Goal: Task Accomplishment & Management: Complete application form

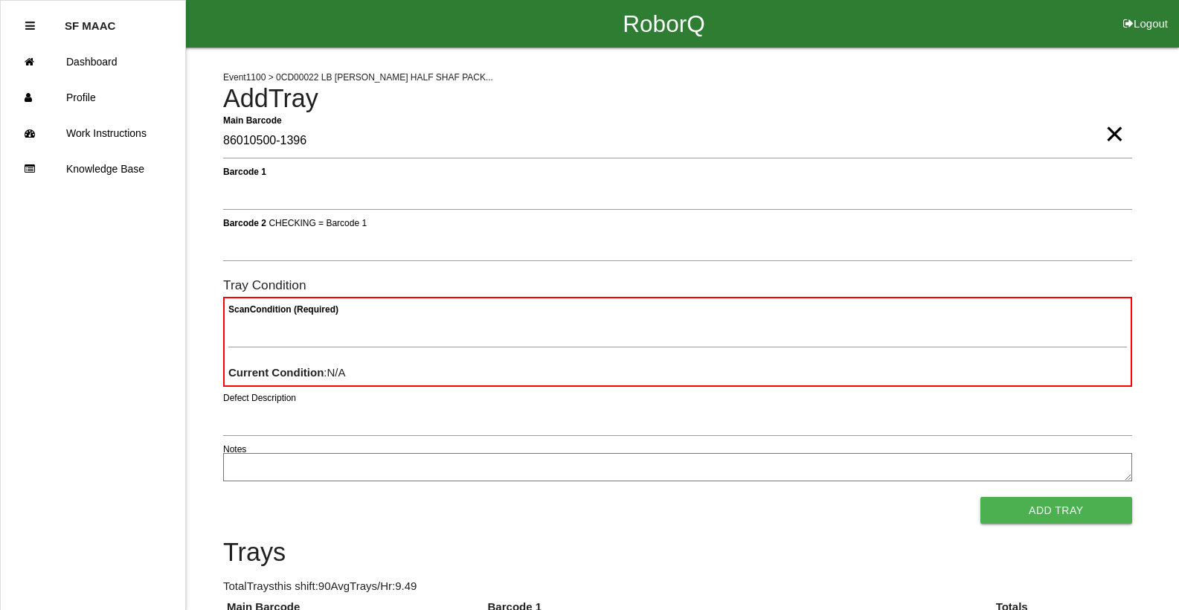
type Barcode "86010500-1396"
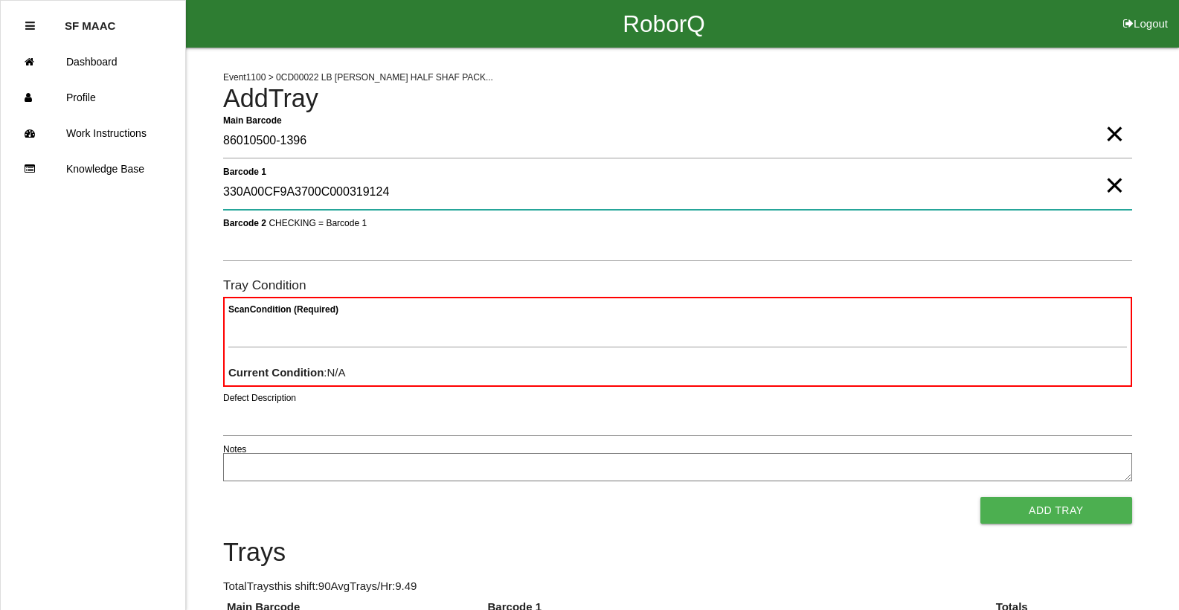
type 1 "330A00CF9A3700C000319124"
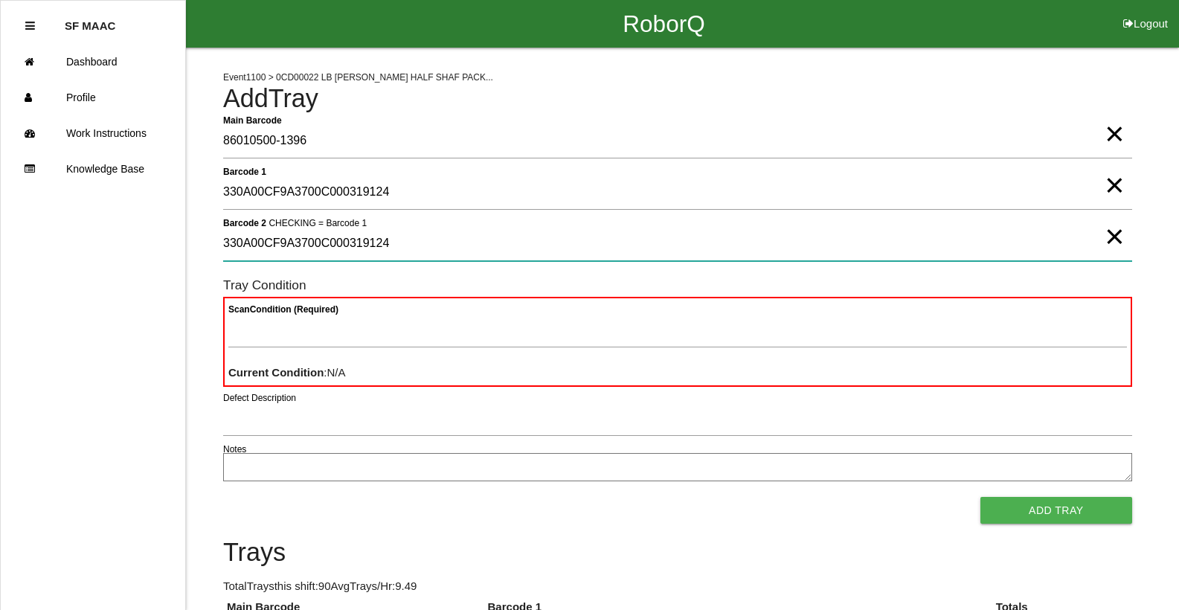
type 2 "330A00CF9A3700C000319124"
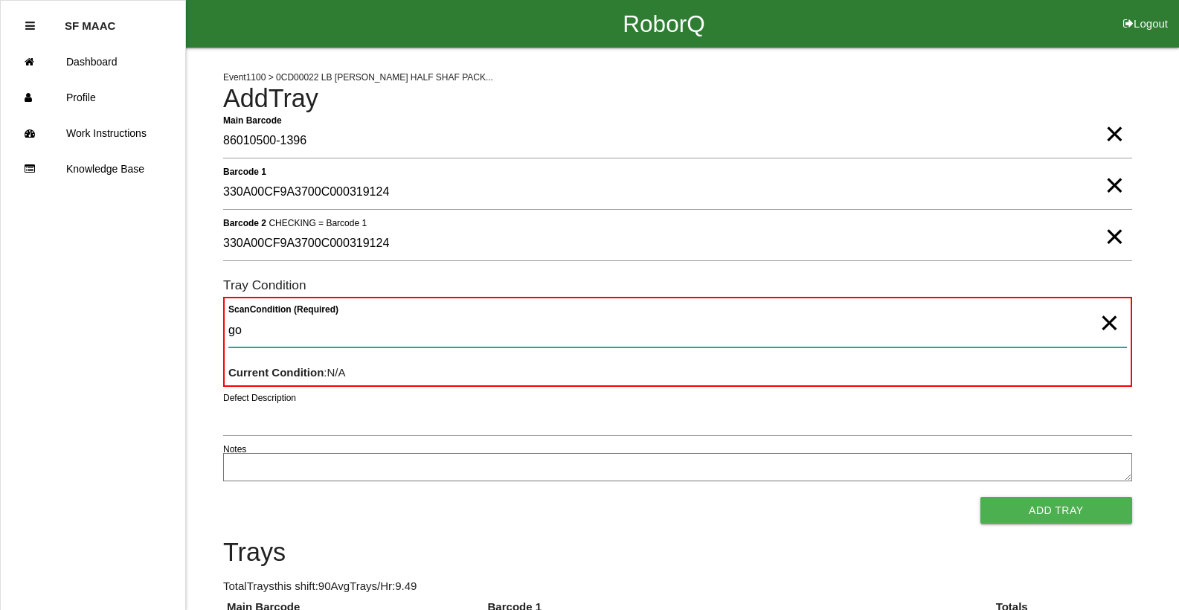
type Condition "goo"
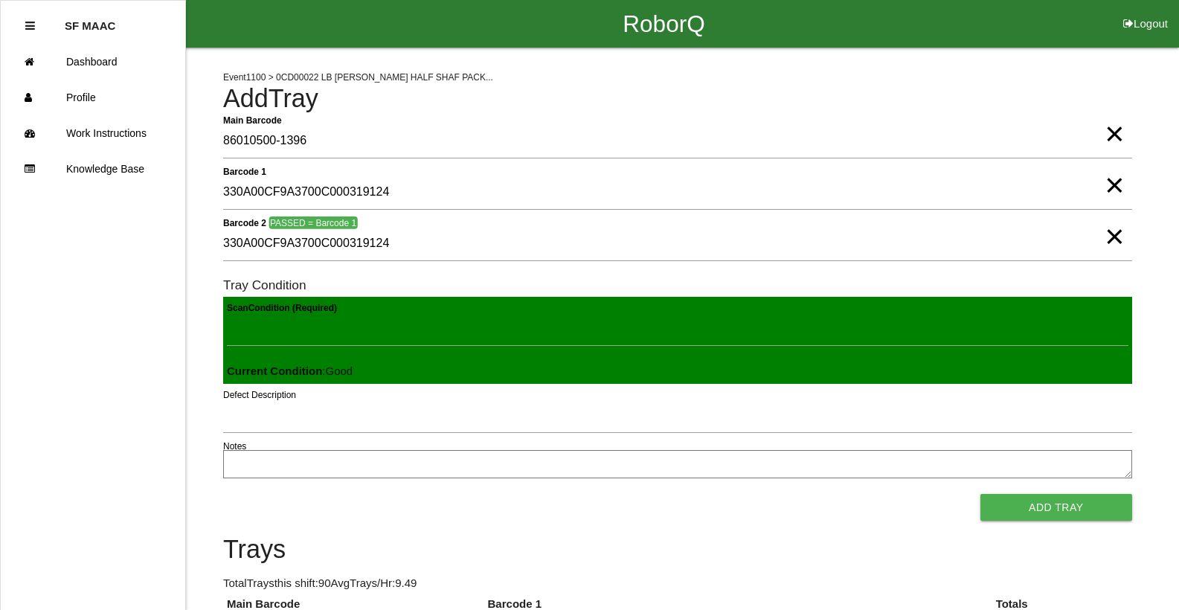
click at [980, 494] on button "Add Tray" at bounding box center [1056, 507] width 152 height 27
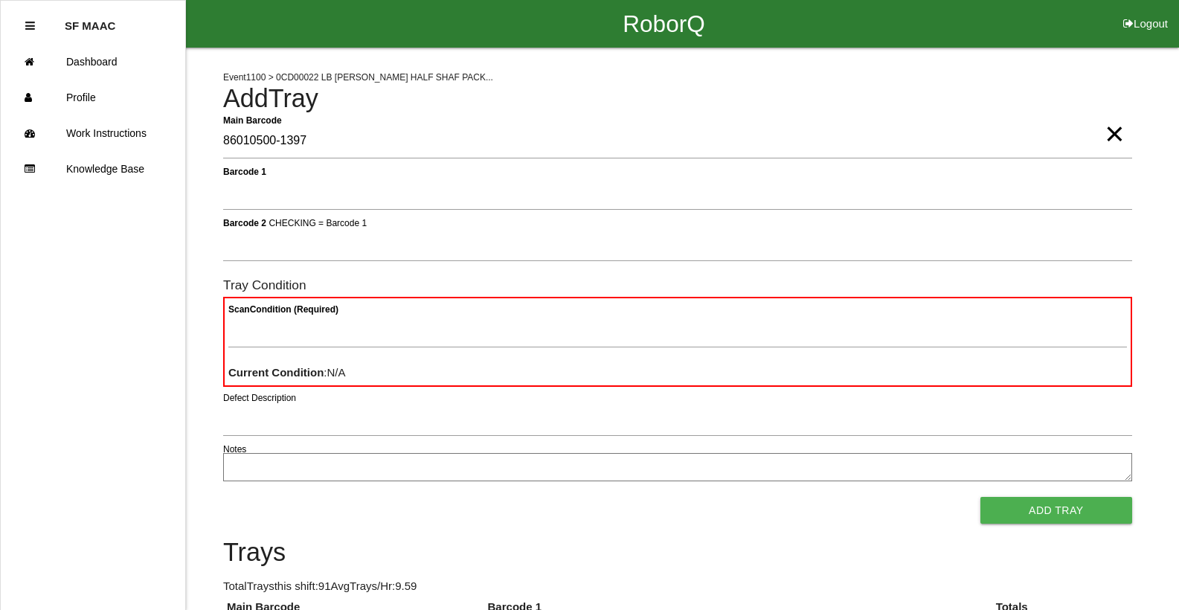
type Barcode "86010500-1397"
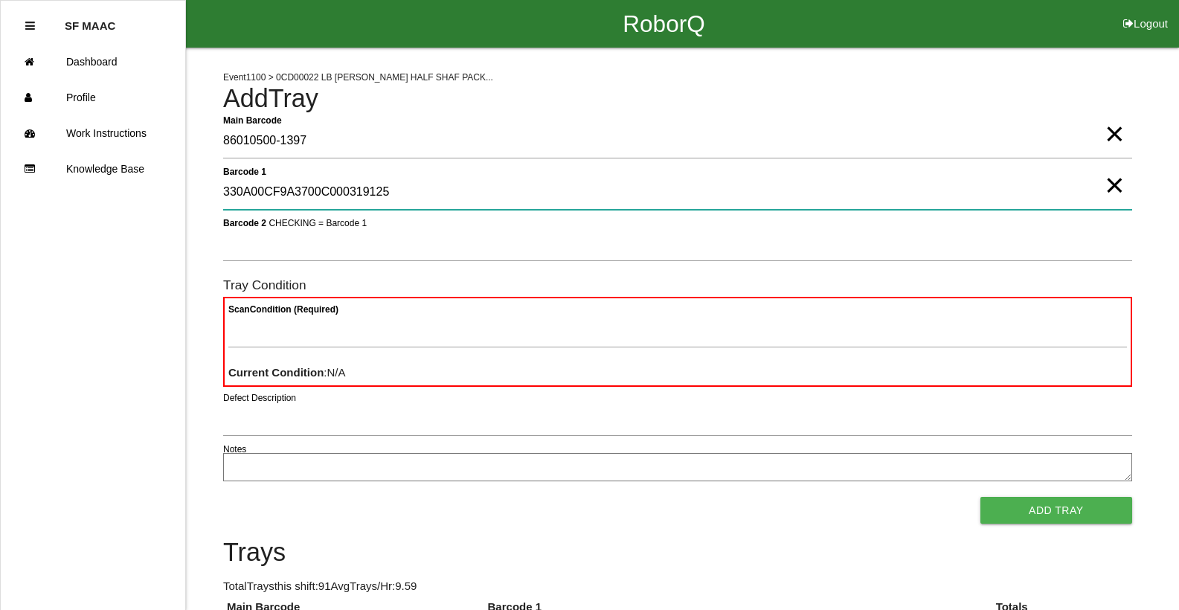
type 1 "330A00CF9A3700C000319125"
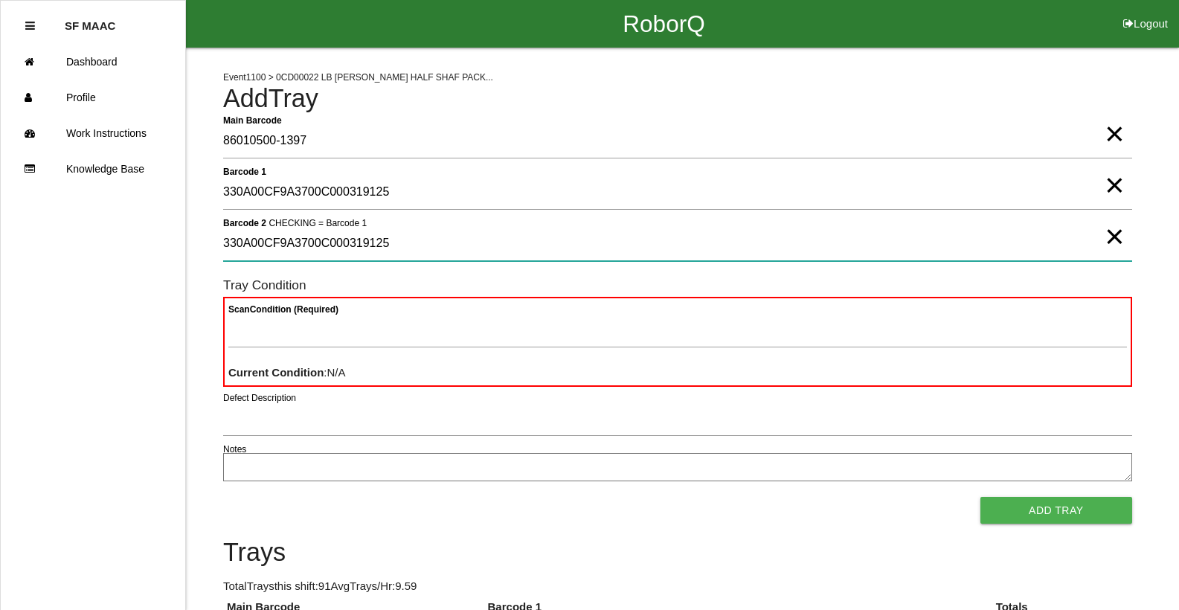
type 2 "330A00CF9A3700C000319125"
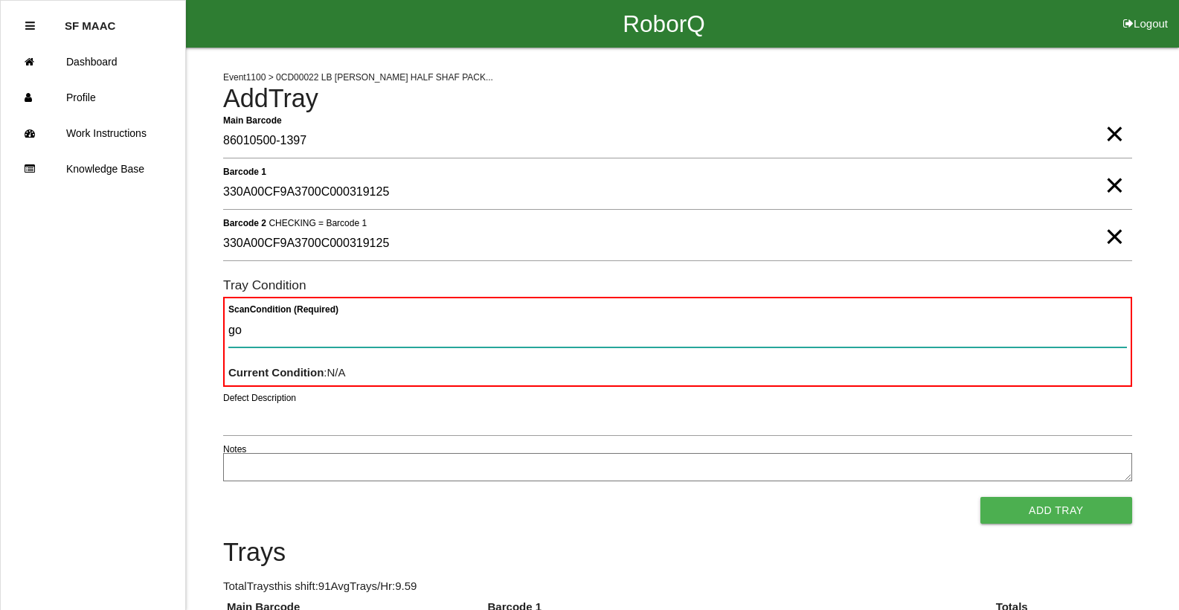
type Condition "goo"
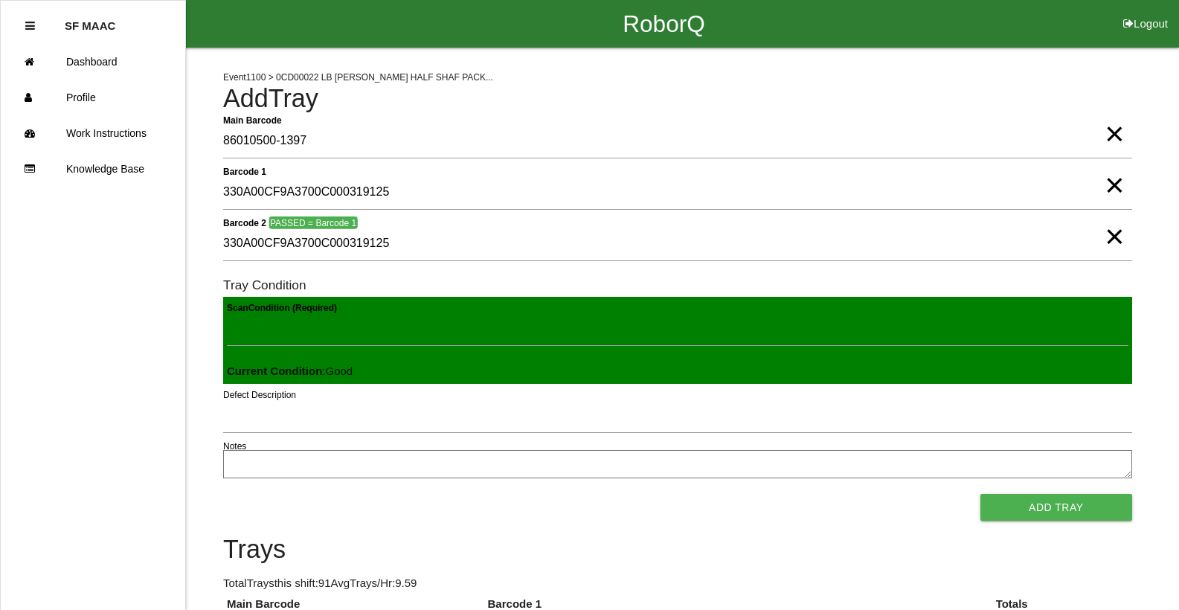
click at [980, 494] on button "Add Tray" at bounding box center [1056, 507] width 152 height 27
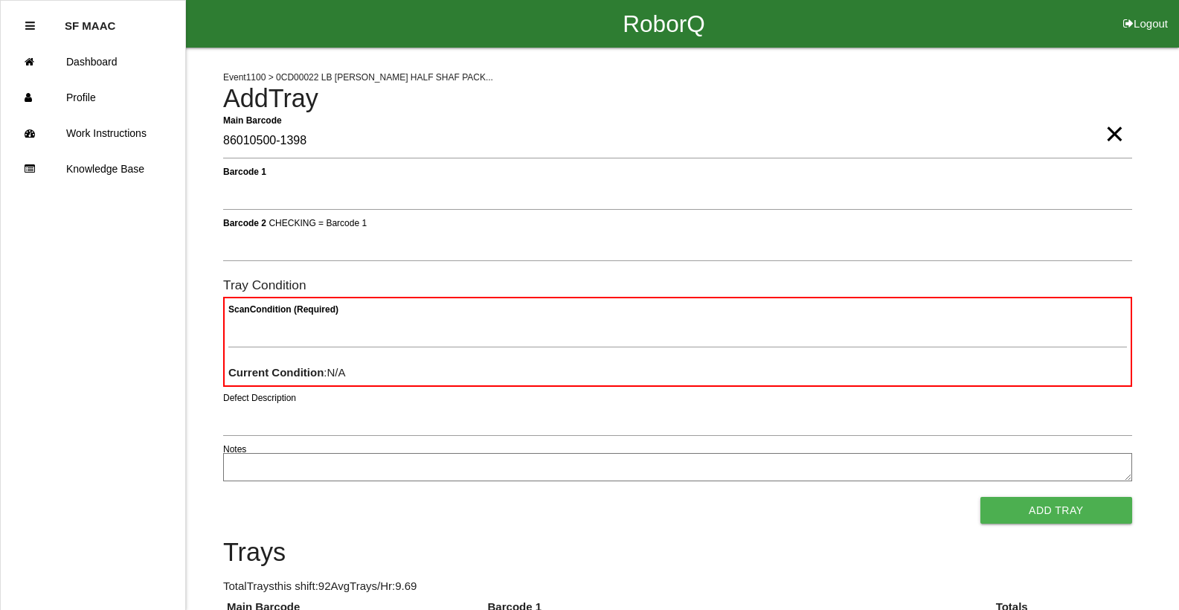
type Barcode "86010500-1398"
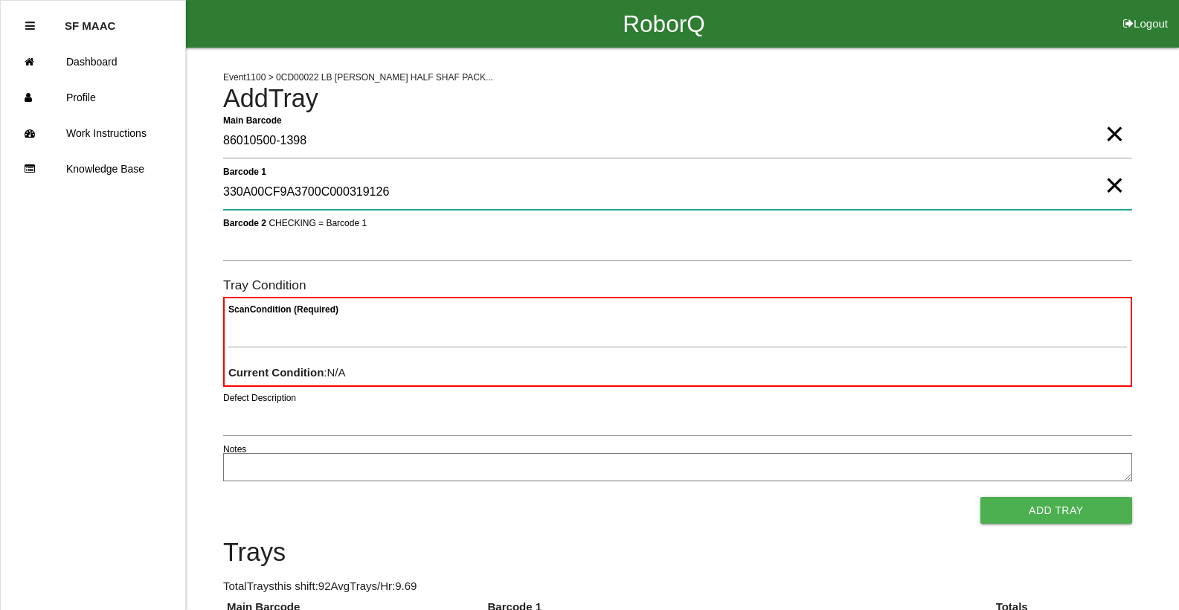
type 1 "330A00CF9A3700C000319126"
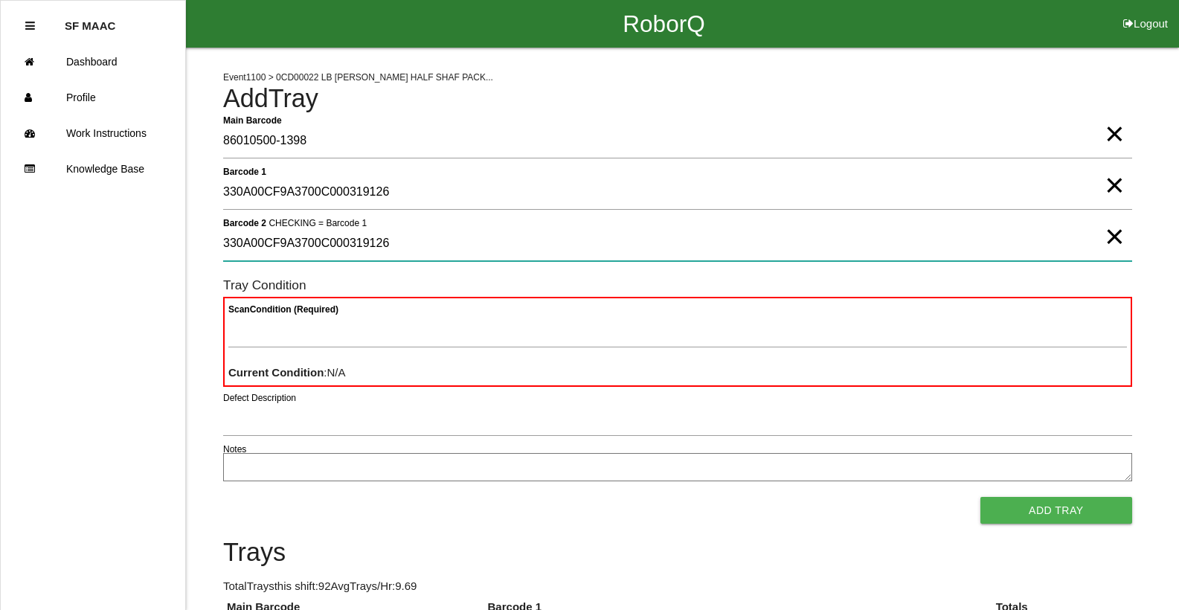
type 2 "330A00CF9A3700C000319126"
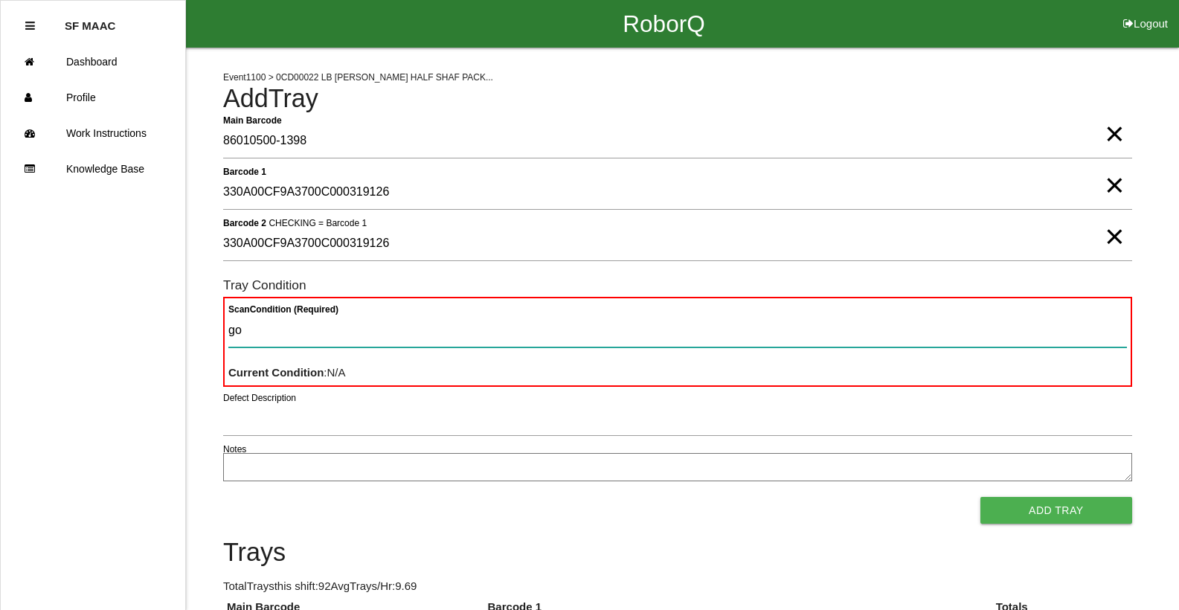
type Condition "goo"
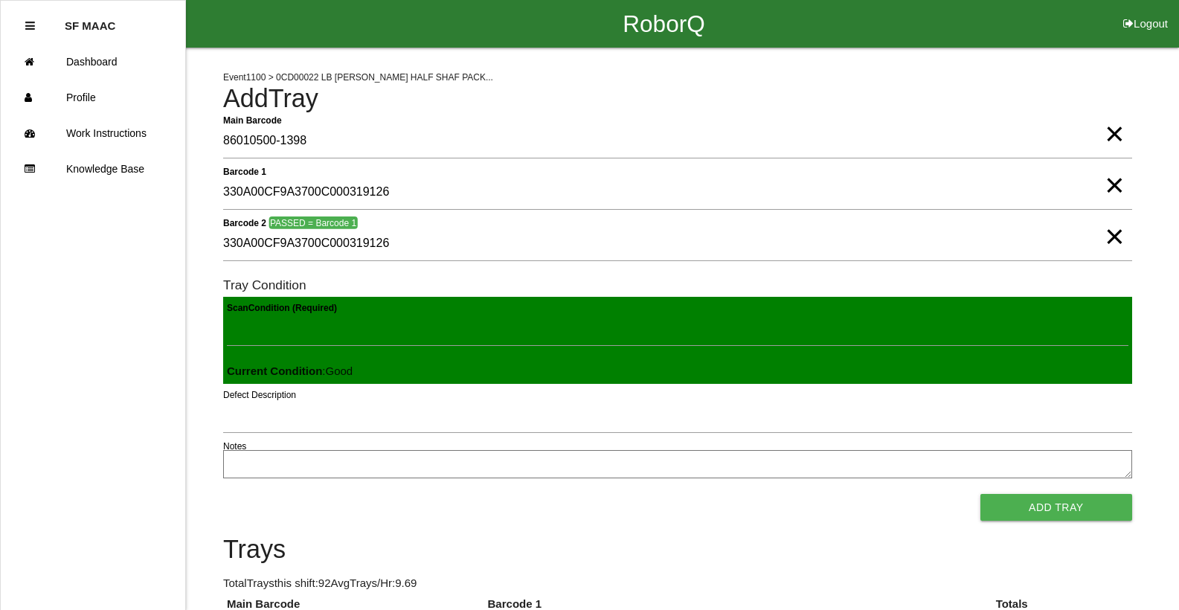
click at [980, 494] on button "Add Tray" at bounding box center [1056, 507] width 152 height 27
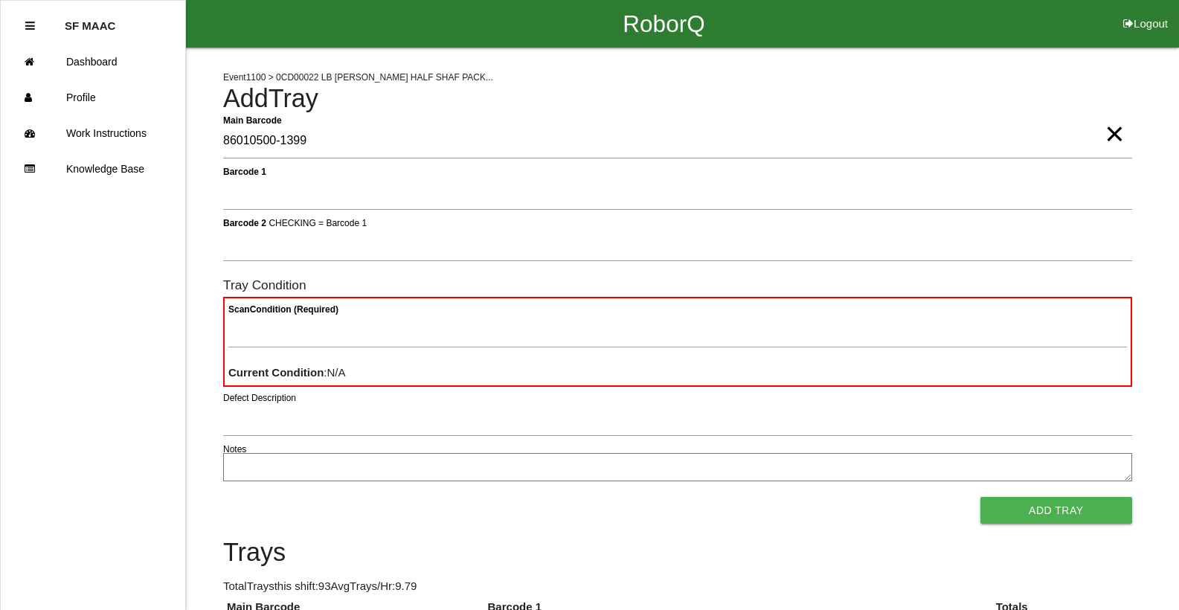
type Barcode "86010500-1399"
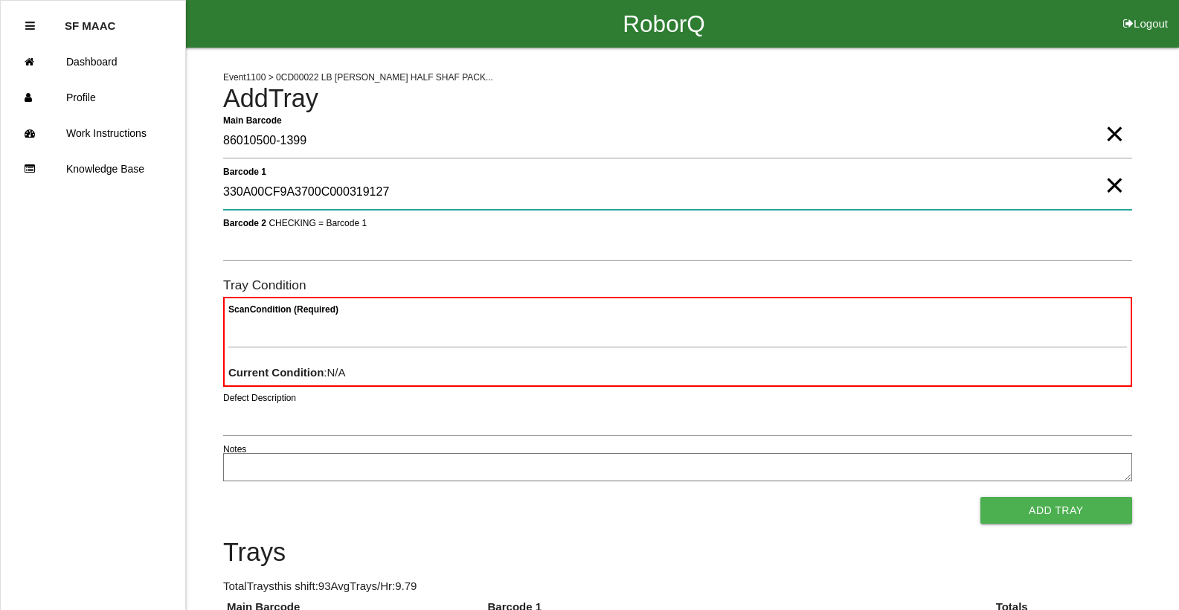
type 1 "330A00CF9A3700C000319127"
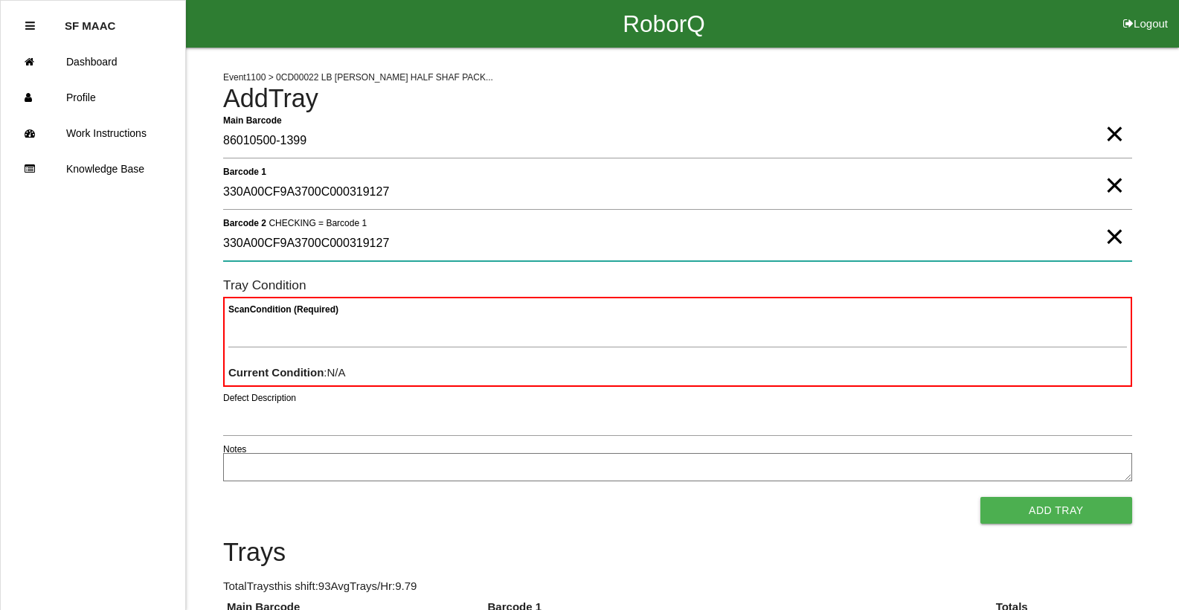
type 2 "330A00CF9A3700C000319127"
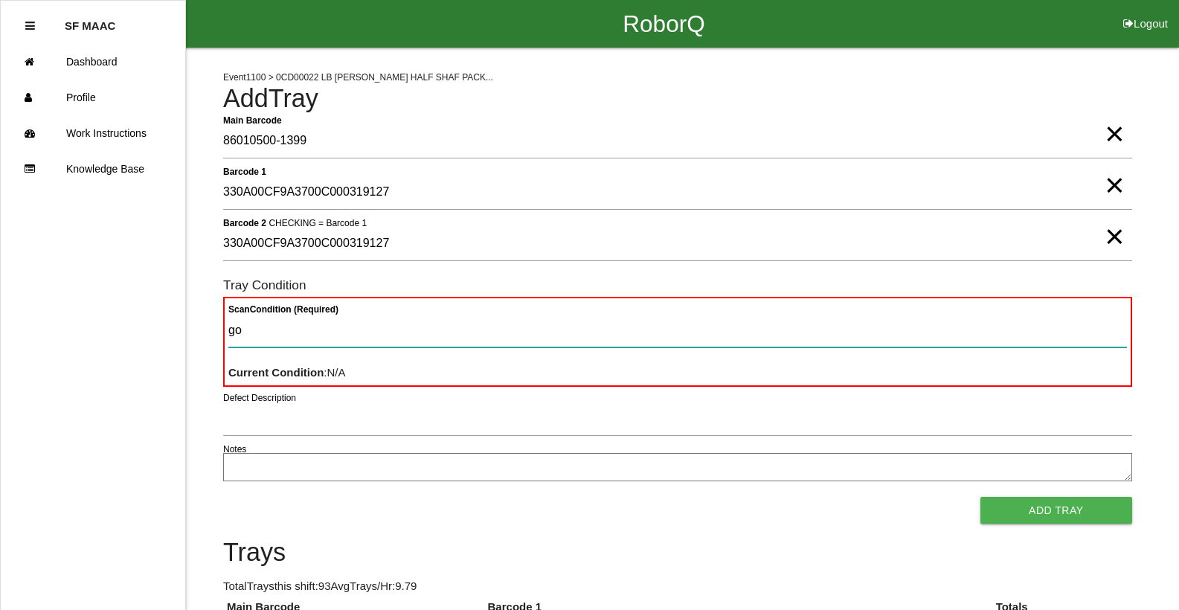
type Condition "goo"
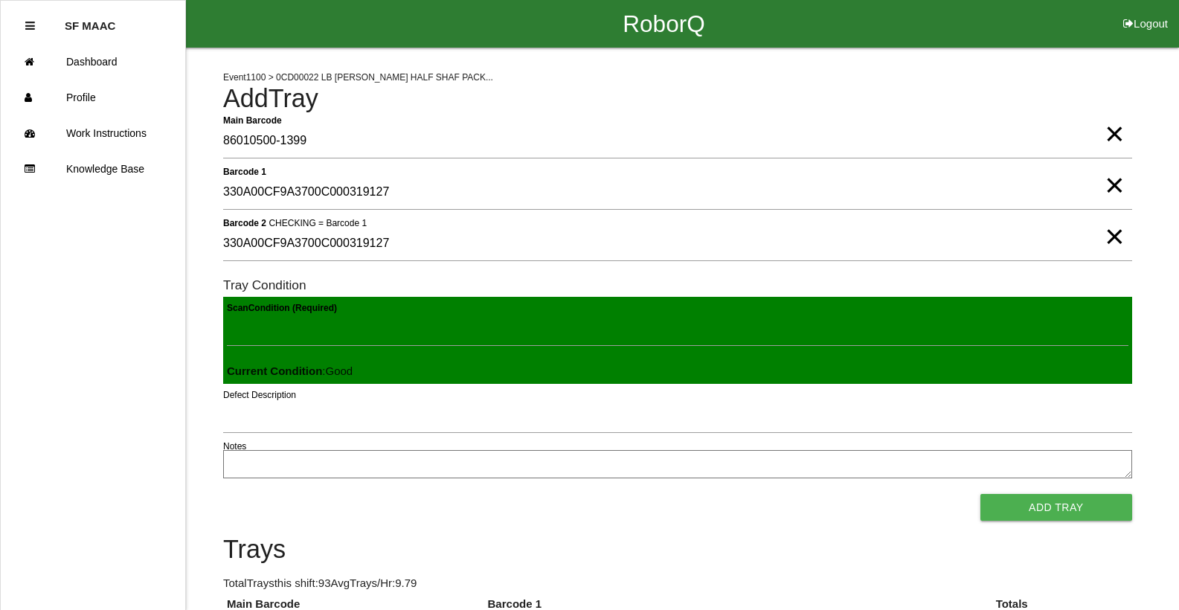
click at [980, 494] on button "Add Tray" at bounding box center [1056, 507] width 152 height 27
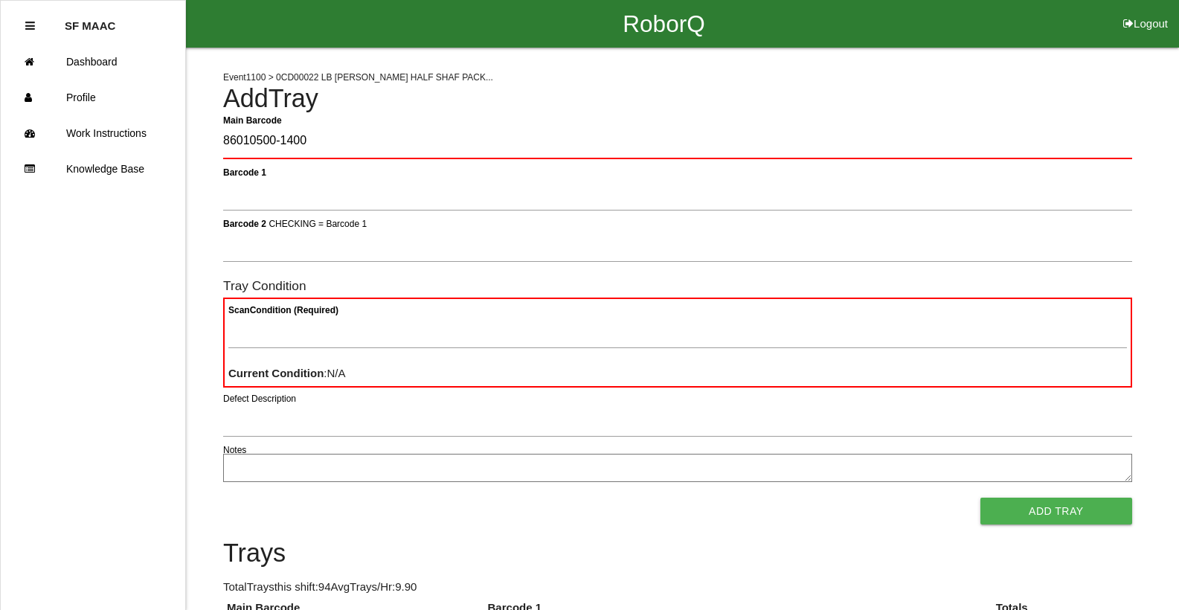
type Barcode "86010500-1400"
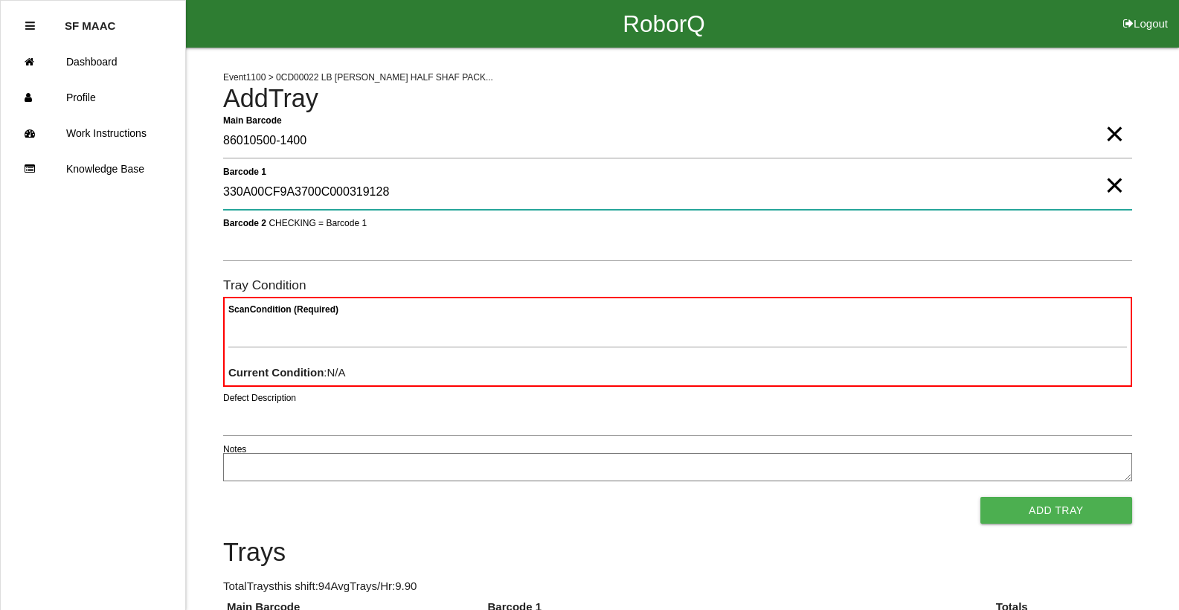
type 1 "330A00CF9A3700C000319128"
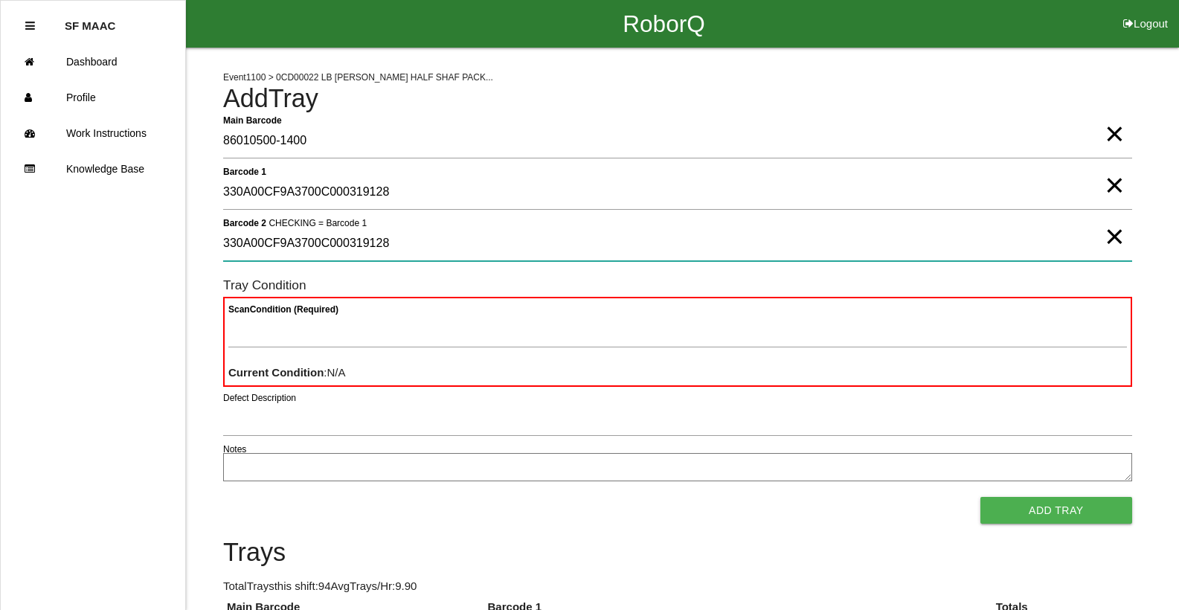
type 2 "330A00CF9A3700C000319128"
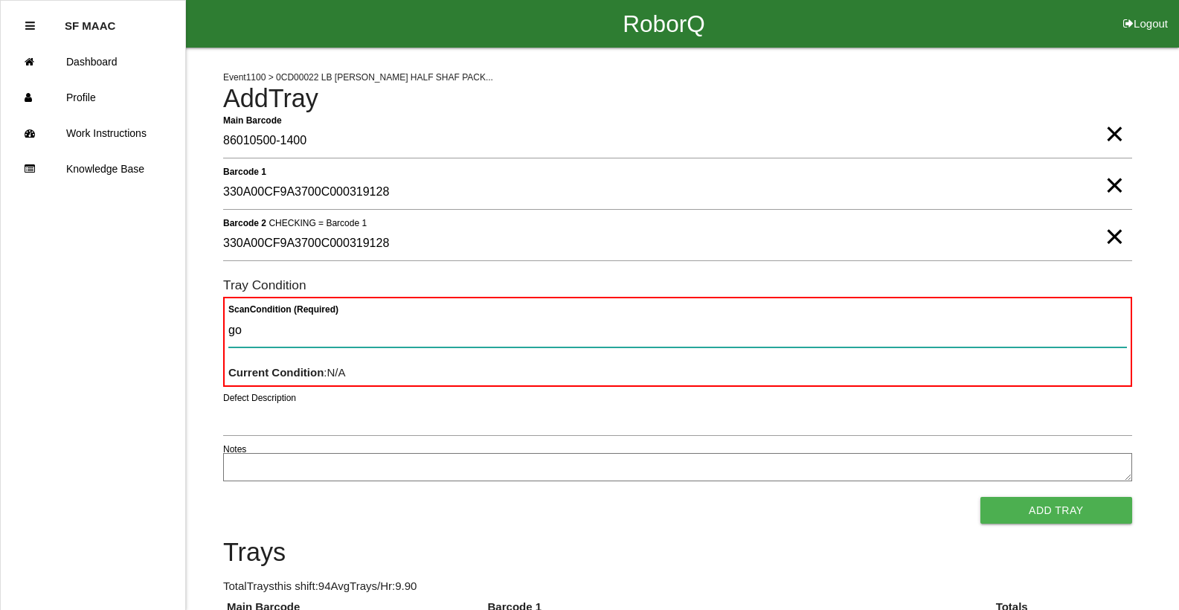
type Condition "goo"
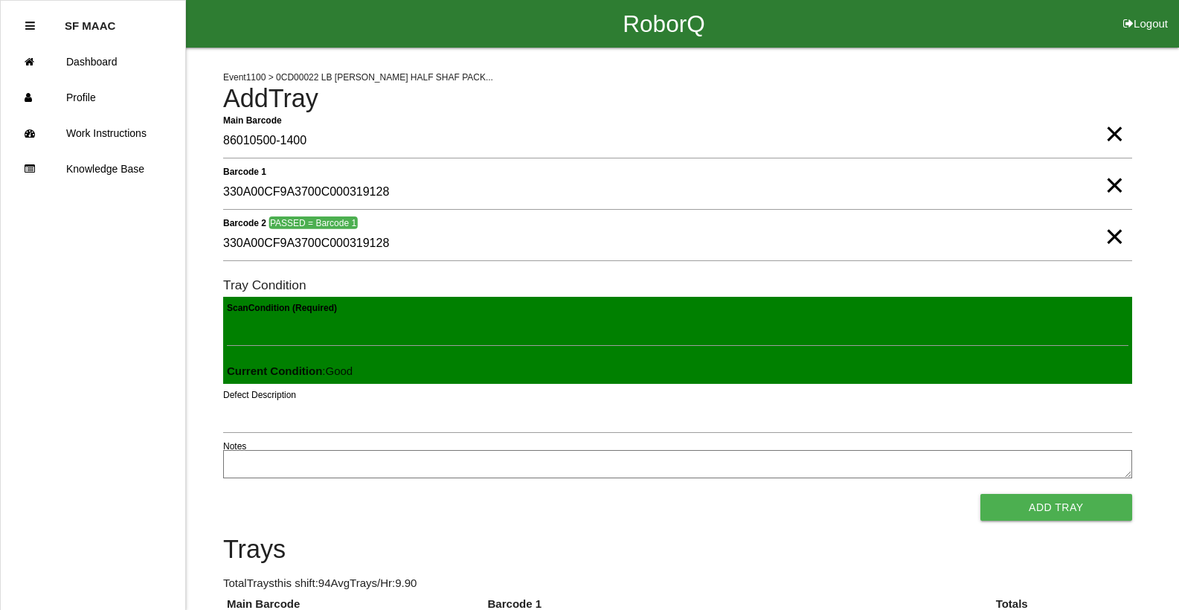
click at [980, 494] on button "Add Tray" at bounding box center [1056, 507] width 152 height 27
